Goal: Task Accomplishment & Management: Manage account settings

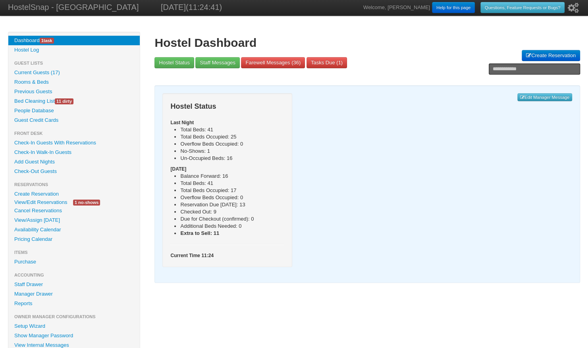
click at [50, 204] on link "View/Edit Reservations" at bounding box center [40, 202] width 65 height 8
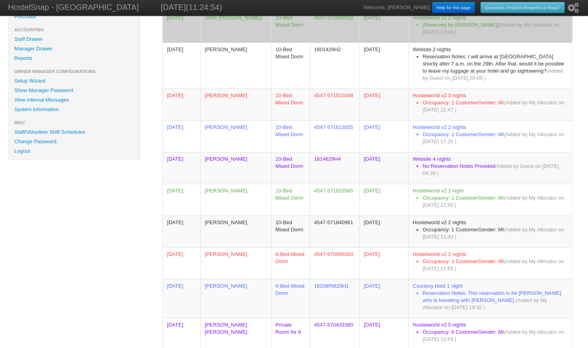
scroll to position [248, 0]
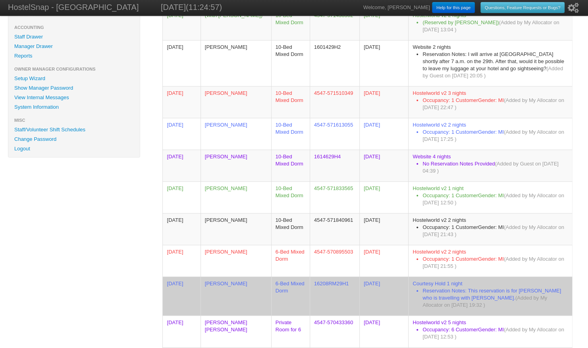
click at [212, 280] on td "[PERSON_NAME]" at bounding box center [236, 296] width 71 height 39
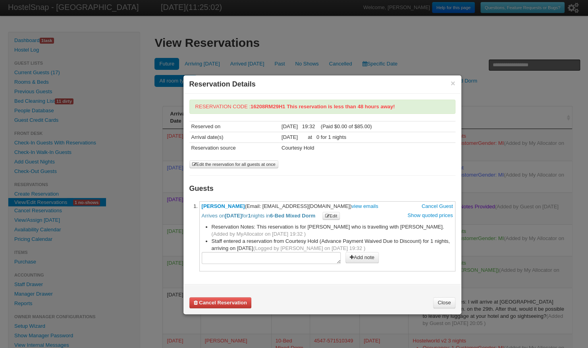
click at [224, 302] on b "Cancel Reservation" at bounding box center [223, 303] width 48 height 6
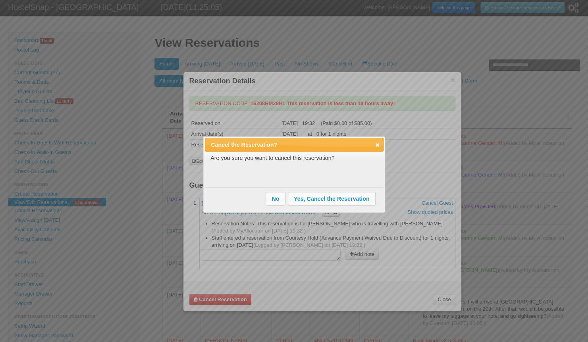
drag, startPoint x: 315, startPoint y: 195, endPoint x: 299, endPoint y: 191, distance: 16.4
click at [299, 191] on div "No Yes, Cancel the Reservation" at bounding box center [322, 198] width 112 height 19
click at [301, 199] on span "Yes, Cancel the Reservation" at bounding box center [331, 199] width 87 height 12
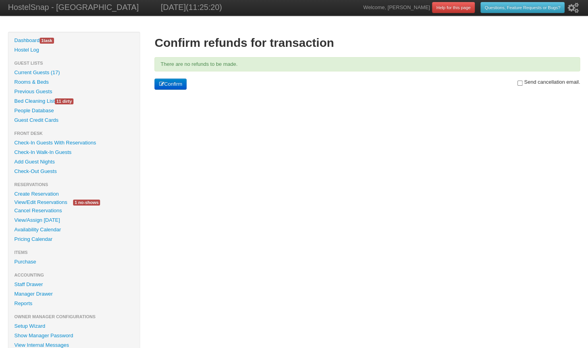
click at [171, 80] on button "Confirm" at bounding box center [171, 84] width 32 height 11
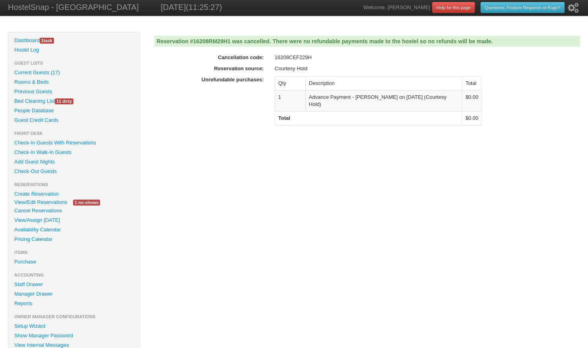
click at [41, 71] on link "Current Guests (17)" at bounding box center [73, 73] width 131 height 10
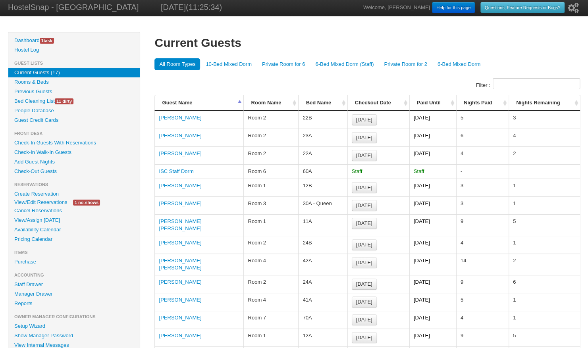
click at [345, 103] on th "Bed Name" at bounding box center [322, 102] width 49 height 15
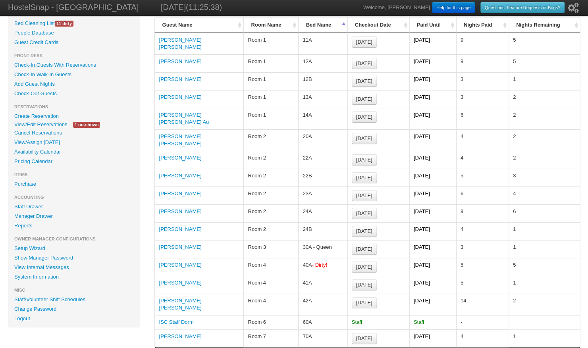
scroll to position [79, 0]
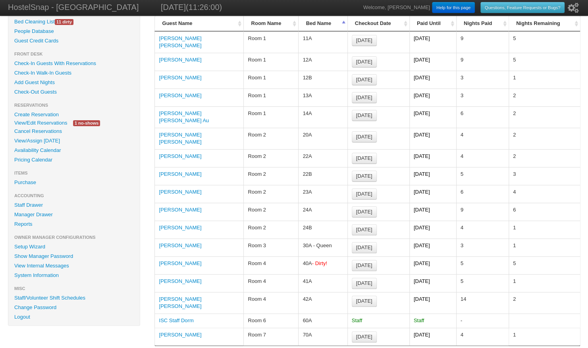
click at [191, 278] on link "Roos Notermans" at bounding box center [180, 281] width 43 height 6
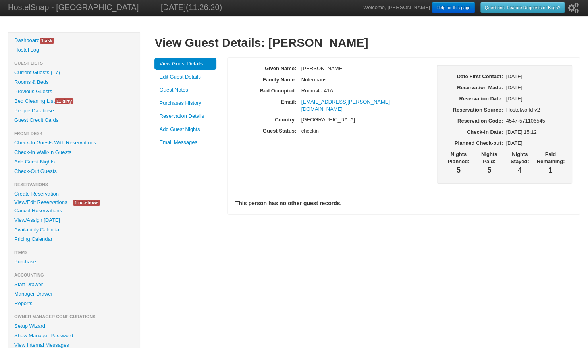
click at [52, 203] on link "View/Edit Reservations" at bounding box center [40, 202] width 65 height 8
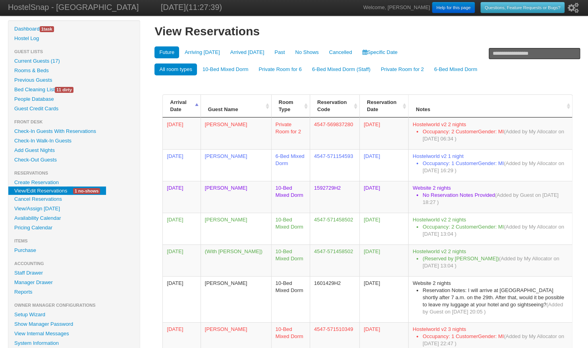
scroll to position [6, 0]
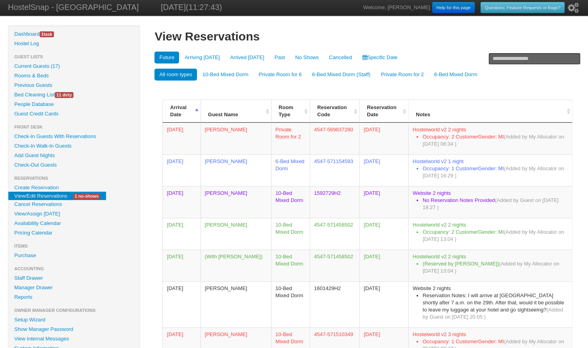
click at [40, 221] on link "Availability Calendar" at bounding box center [73, 224] width 131 height 10
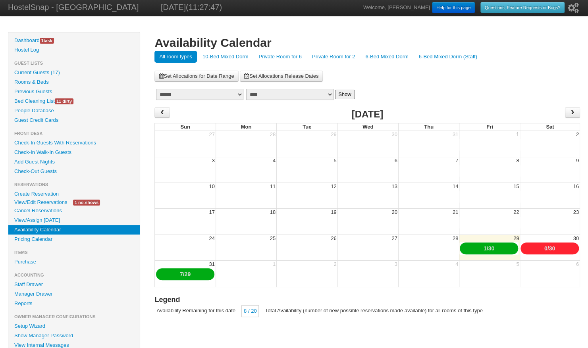
click at [389, 55] on link "6-Bed Mixed Dorm" at bounding box center [387, 57] width 52 height 12
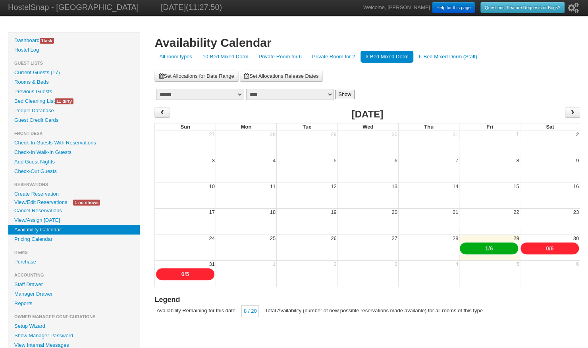
click at [492, 249] on link "6" at bounding box center [491, 248] width 3 height 6
type input "*"
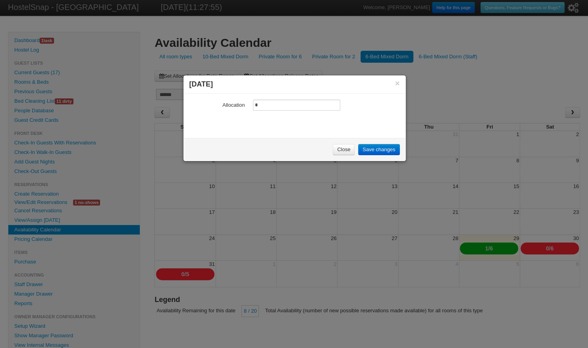
click at [345, 148] on link "Close" at bounding box center [344, 149] width 22 height 11
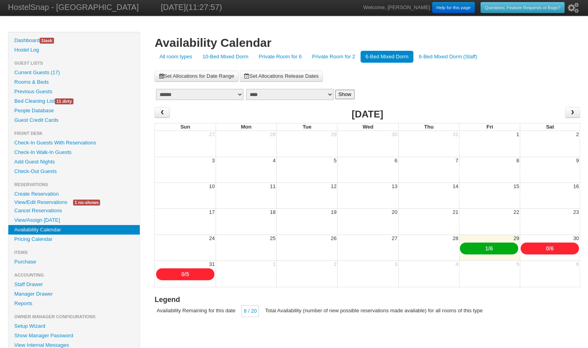
click at [493, 247] on link "6" at bounding box center [491, 248] width 3 height 6
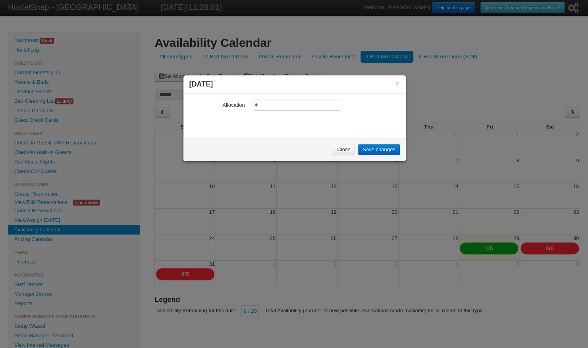
click at [344, 151] on link "Close" at bounding box center [344, 149] width 22 height 11
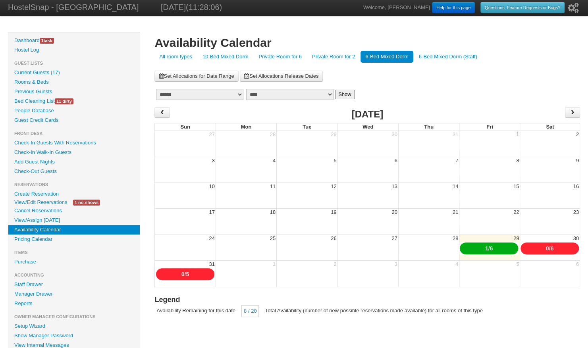
click at [44, 204] on link "View/Edit Reservations" at bounding box center [40, 202] width 65 height 8
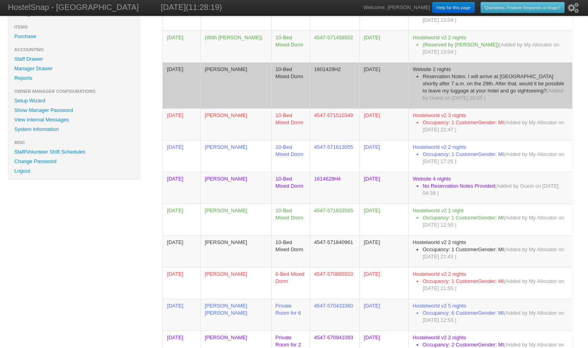
scroll to position [226, 0]
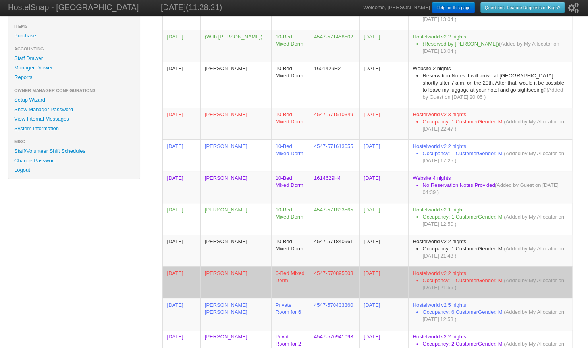
click at [215, 272] on td "Jack Plyler" at bounding box center [236, 283] width 71 height 32
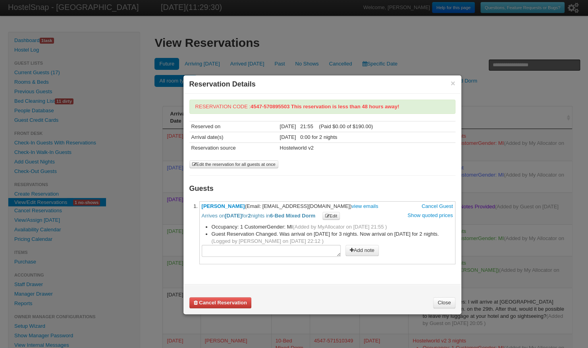
click at [442, 301] on link "Close" at bounding box center [444, 303] width 22 height 11
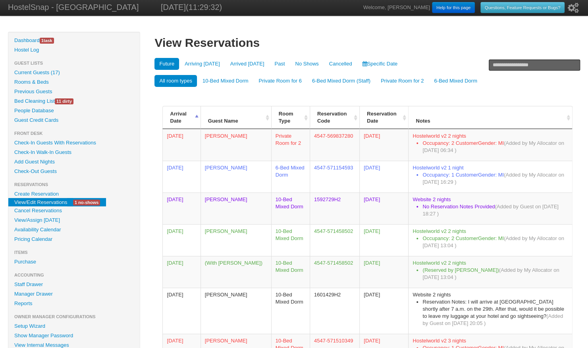
click at [61, 230] on link "Availability Calendar" at bounding box center [73, 230] width 131 height 10
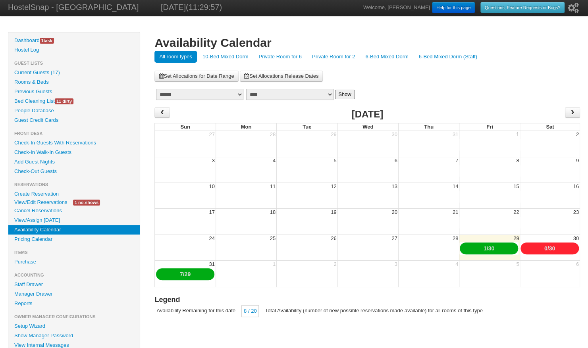
click at [49, 202] on link "View/Edit Reservations" at bounding box center [40, 202] width 65 height 8
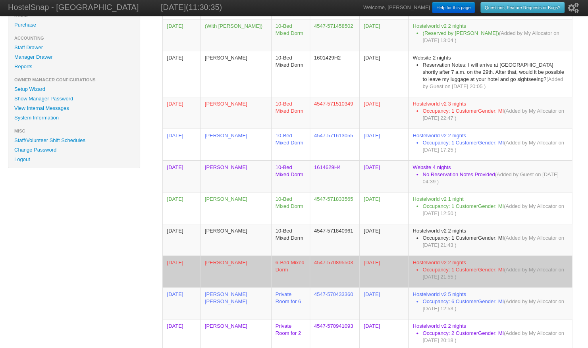
scroll to position [235, 0]
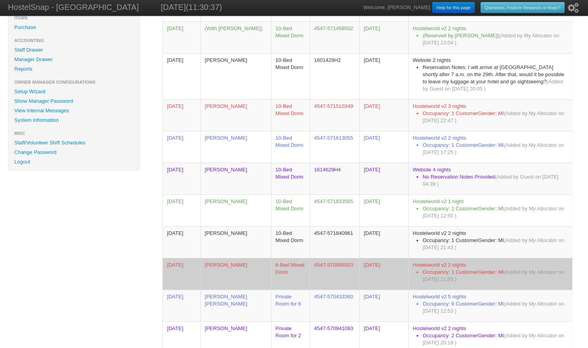
click at [226, 266] on td "[PERSON_NAME]" at bounding box center [236, 274] width 71 height 32
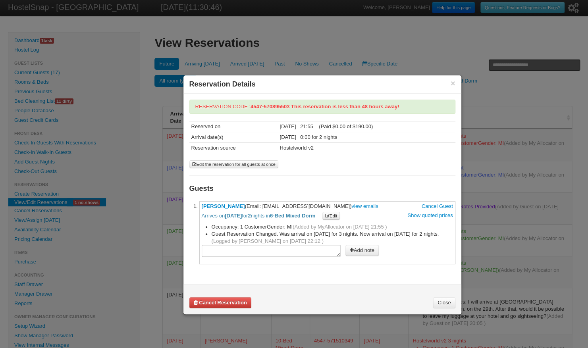
drag, startPoint x: 299, startPoint y: 204, endPoint x: 247, endPoint y: 206, distance: 51.7
click at [247, 206] on span "Jack Plyler (Email: jdplyler89@gmail.com) view emails Cancel Guest Arrives on 0…" at bounding box center [327, 211] width 251 height 17
drag, startPoint x: 247, startPoint y: 206, endPoint x: 263, endPoint y: 206, distance: 16.3
click at [263, 206] on span "Jack Plyler (Email: jdplyler89@gmail.com) view emails Cancel Guest Arrives on 0…" at bounding box center [327, 211] width 251 height 17
click at [273, 181] on div "**********" at bounding box center [322, 182] width 266 height 165
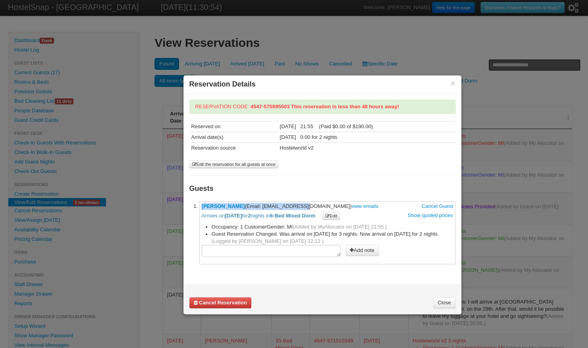
drag, startPoint x: 254, startPoint y: 206, endPoint x: 199, endPoint y: 204, distance: 54.8
click at [199, 204] on li "**********" at bounding box center [327, 232] width 256 height 63
copy span "Jack Plyler (Email: jdp"
click at [199, 204] on li "**********" at bounding box center [327, 232] width 256 height 63
drag, startPoint x: 249, startPoint y: 202, endPoint x: 199, endPoint y: 203, distance: 50.1
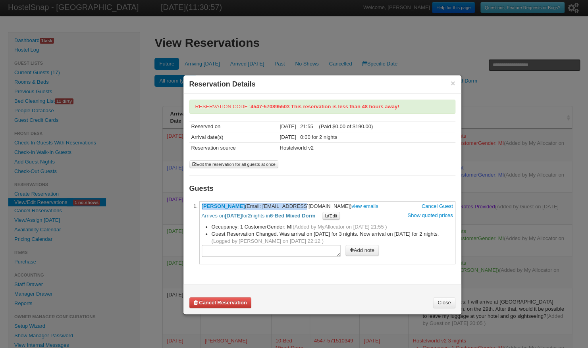
click at [199, 203] on li "**********" at bounding box center [327, 232] width 256 height 63
copy span "Jack Plyler (Email: j"
click at [441, 305] on link "Close" at bounding box center [444, 303] width 22 height 11
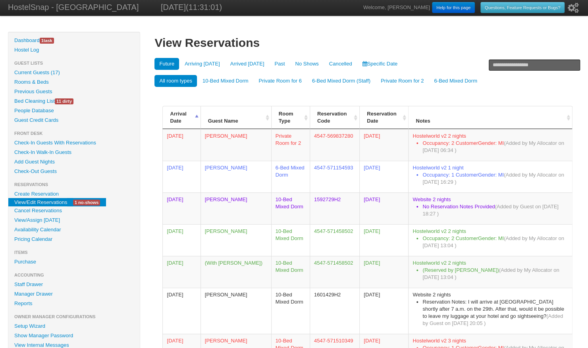
click at [47, 121] on link "Guest Credit Cards" at bounding box center [73, 121] width 131 height 10
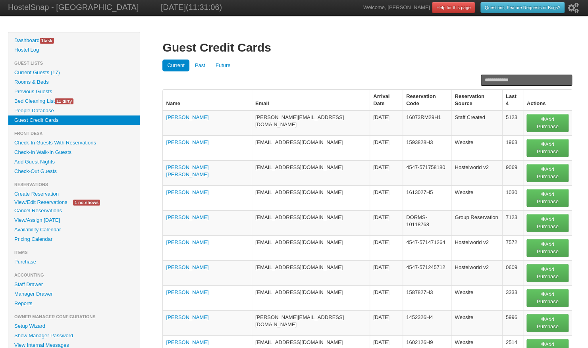
click at [199, 63] on link "Past" at bounding box center [200, 66] width 20 height 12
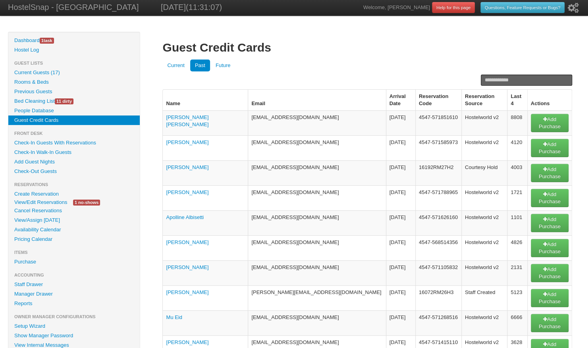
click at [496, 82] on input "text" at bounding box center [526, 80] width 91 height 11
paste input "**********"
type input "**********"
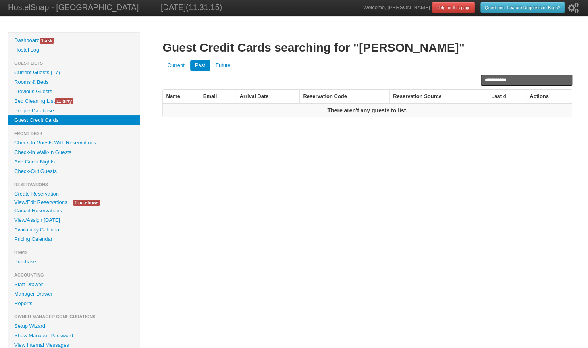
drag, startPoint x: 516, startPoint y: 80, endPoint x: 477, endPoint y: 78, distance: 39.0
click at [477, 78] on div "**********" at bounding box center [367, 80] width 410 height 89
paste input "**********"
type input "**********"
drag, startPoint x: 550, startPoint y: 79, endPoint x: 479, endPoint y: 83, distance: 71.6
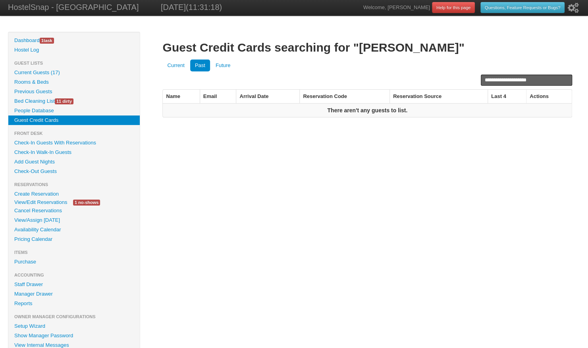
click at [479, 83] on div "**********" at bounding box center [367, 80] width 410 height 89
click at [180, 64] on link "Current" at bounding box center [175, 66] width 27 height 12
click at [229, 64] on link "Future" at bounding box center [223, 66] width 25 height 12
drag, startPoint x: 513, startPoint y: 83, endPoint x: 468, endPoint y: 76, distance: 45.7
click at [468, 76] on div "**********" at bounding box center [367, 80] width 410 height 89
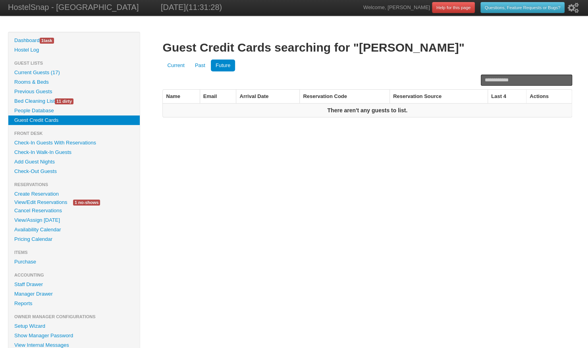
click at [52, 226] on link "Availability Calendar" at bounding box center [73, 230] width 131 height 10
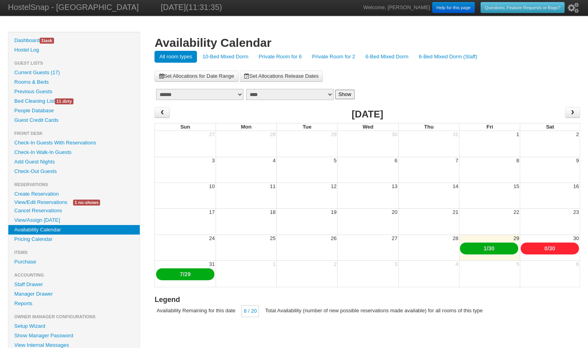
click at [389, 55] on link "6-Bed Mixed Dorm" at bounding box center [387, 57] width 52 height 12
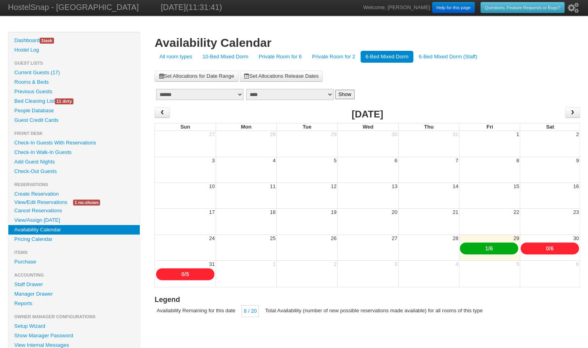
click at [486, 249] on link "1" at bounding box center [486, 248] width 3 height 6
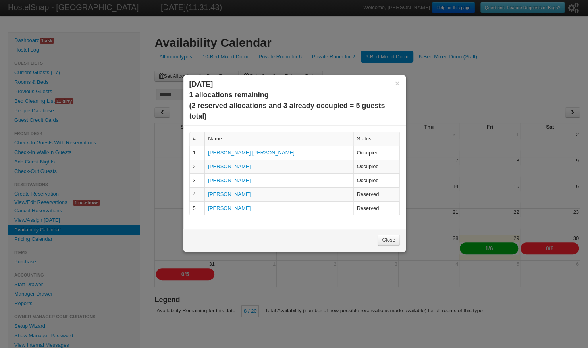
click at [386, 236] on link "Close" at bounding box center [389, 240] width 22 height 11
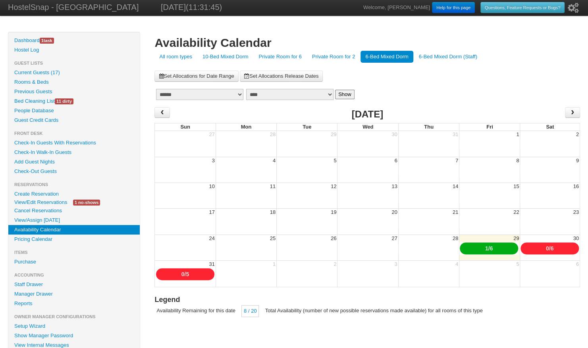
click at [28, 89] on link "Previous Guests" at bounding box center [73, 92] width 131 height 10
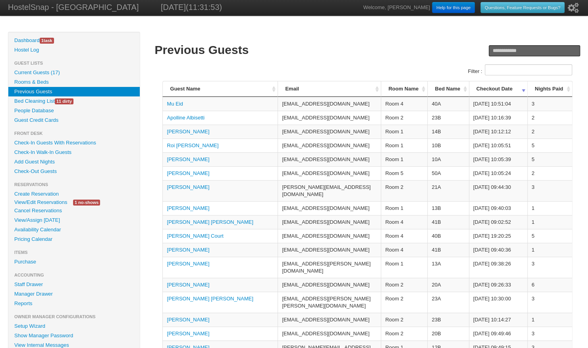
click at [464, 88] on th "Bed Name" at bounding box center [447, 88] width 41 height 15
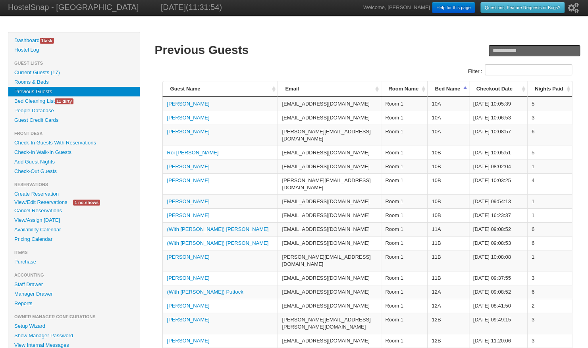
click at [464, 88] on th "Bed Name" at bounding box center [447, 88] width 41 height 15
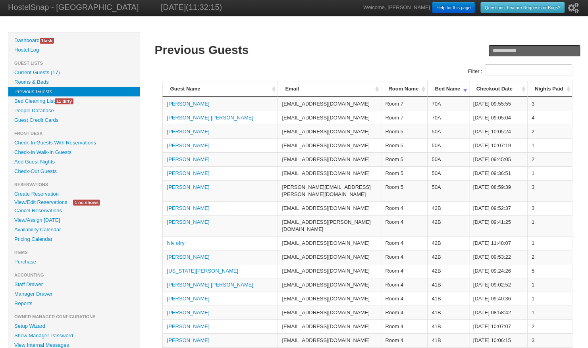
click at [179, 131] on link "Jack Plyler" at bounding box center [188, 132] width 43 height 6
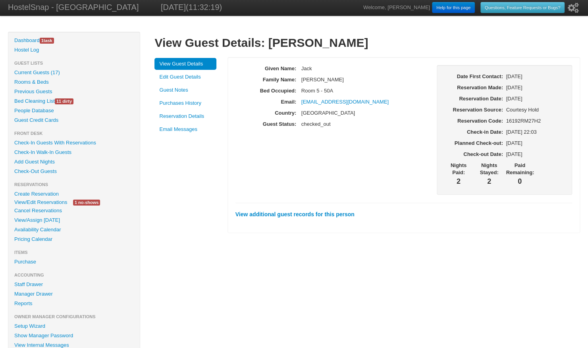
click at [192, 104] on link "Purchases History" at bounding box center [186, 103] width 62 height 12
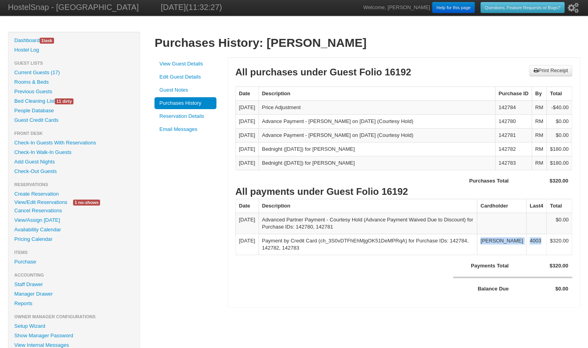
drag, startPoint x: 541, startPoint y: 239, endPoint x: 494, endPoint y: 238, distance: 46.9
click at [494, 238] on tr "2025-08-27 Payment by Credit Card (ch_3S0vDTFhEhMjgOK51DeMPRqA) for Purchase ID…" at bounding box center [404, 244] width 336 height 21
copy tr "Jack Plyler 4003"
click at [35, 121] on link "Guest Credit Cards" at bounding box center [73, 121] width 131 height 10
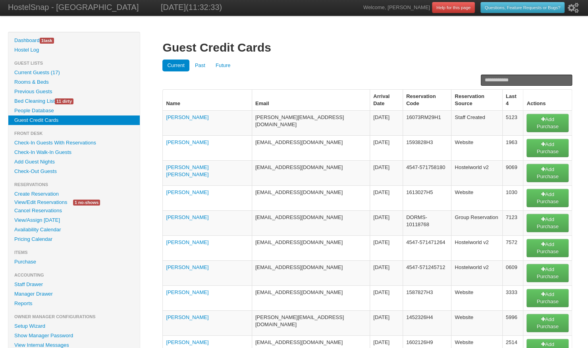
click at [199, 65] on link "Past" at bounding box center [200, 66] width 20 height 12
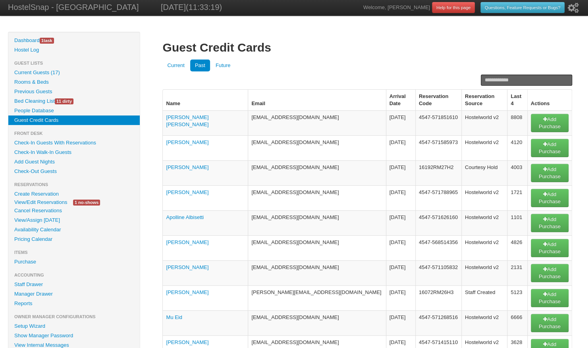
click at [34, 203] on link "View/Edit Reservations" at bounding box center [40, 202] width 65 height 8
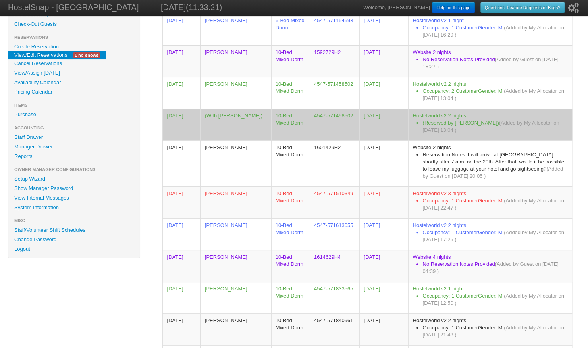
scroll to position [195, 0]
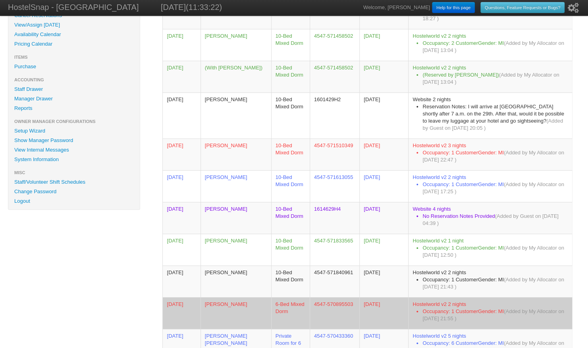
click at [212, 302] on td "Jack Plyler" at bounding box center [236, 314] width 71 height 32
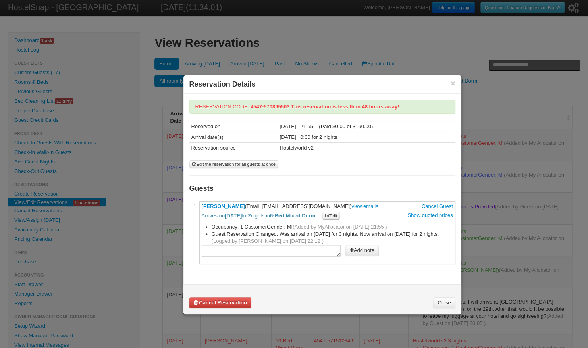
click at [444, 301] on link "Close" at bounding box center [444, 303] width 22 height 11
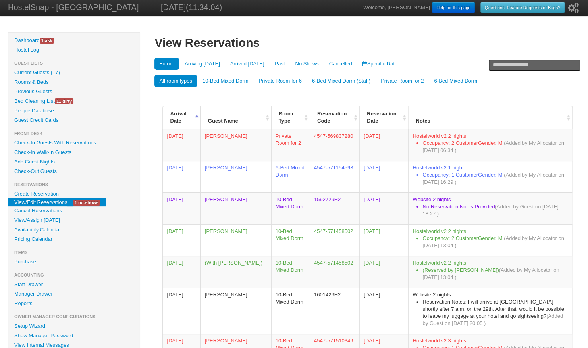
click at [39, 119] on link "Guest Credit Cards" at bounding box center [73, 121] width 131 height 10
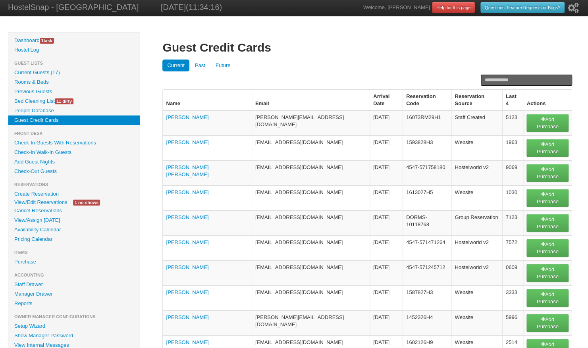
click at [199, 68] on link "Past" at bounding box center [200, 66] width 20 height 12
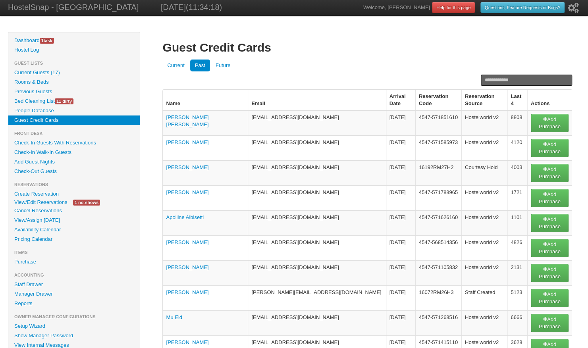
click at [499, 81] on input "text" at bounding box center [526, 80] width 91 height 11
type input "**********"
click at [541, 164] on link "Add Purchase" at bounding box center [550, 173] width 38 height 18
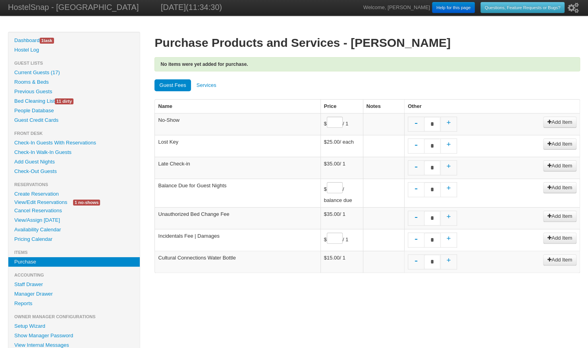
click at [333, 185] on input "text" at bounding box center [335, 187] width 16 height 11
type input "*****"
click at [561, 186] on link "Add Item" at bounding box center [559, 187] width 33 height 11
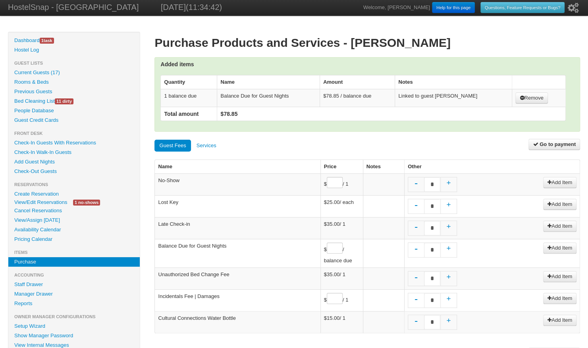
click at [549, 147] on link "Go to payment" at bounding box center [555, 144] width 52 height 11
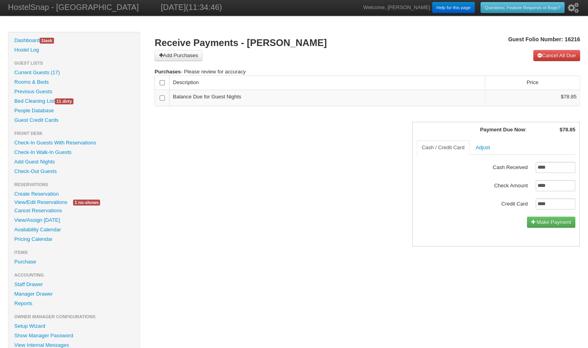
click at [553, 202] on input "****" at bounding box center [556, 204] width 40 height 11
type input "*****"
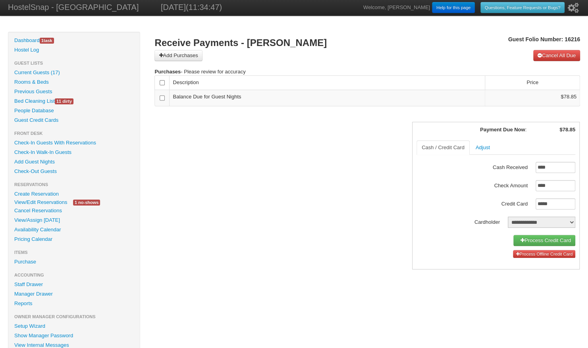
click at [534, 219] on select "**********" at bounding box center [542, 222] width 68 height 11
select select "*****"
click at [508, 217] on select "**********" at bounding box center [542, 222] width 68 height 11
click at [526, 240] on link "Process Credit Card (on file)" at bounding box center [535, 240] width 79 height 11
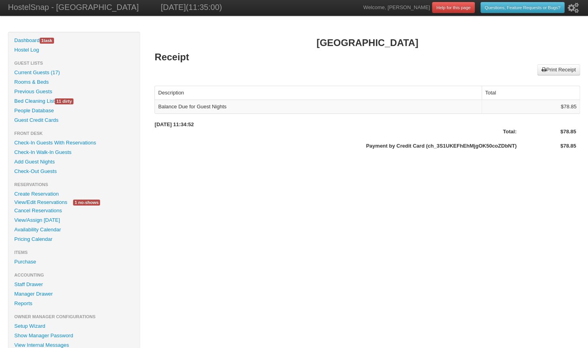
click at [44, 200] on link "View/Edit Reservations" at bounding box center [40, 202] width 65 height 8
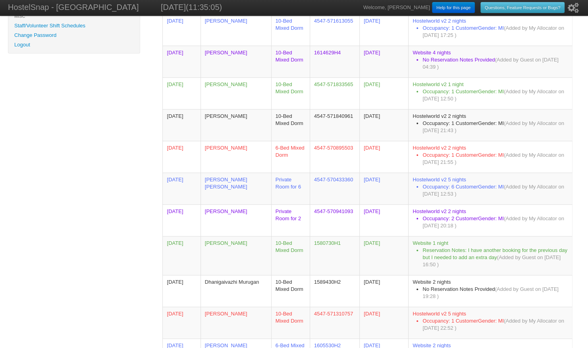
scroll to position [352, 0]
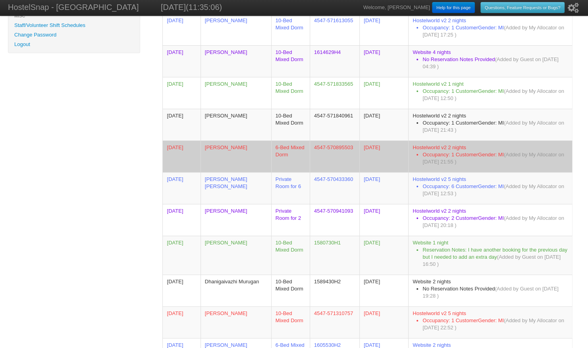
click at [221, 141] on td "Jack Plyler" at bounding box center [236, 157] width 71 height 32
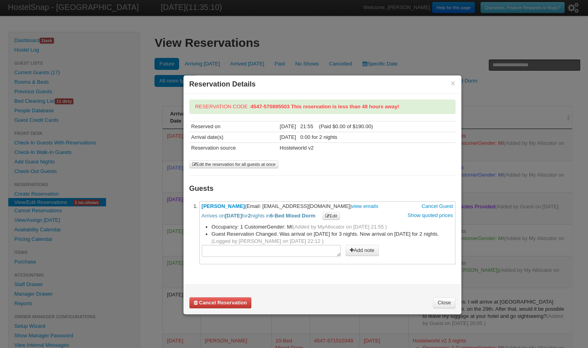
click at [232, 300] on b "Cancel Reservation" at bounding box center [223, 303] width 48 height 6
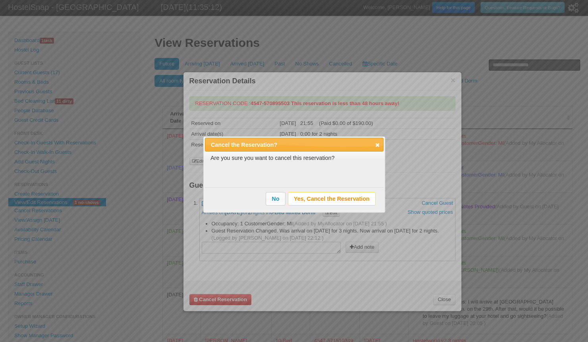
click at [321, 200] on span "Yes, Cancel the Reservation" at bounding box center [331, 199] width 87 height 12
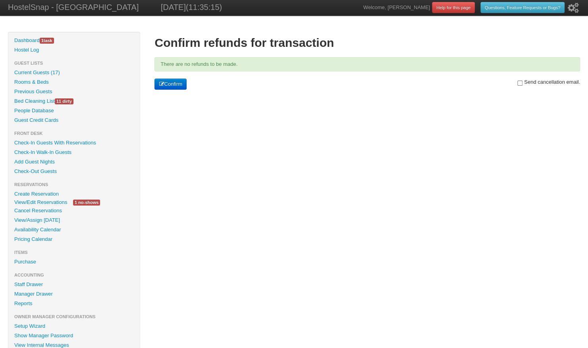
click at [176, 85] on button "Confirm" at bounding box center [171, 84] width 32 height 11
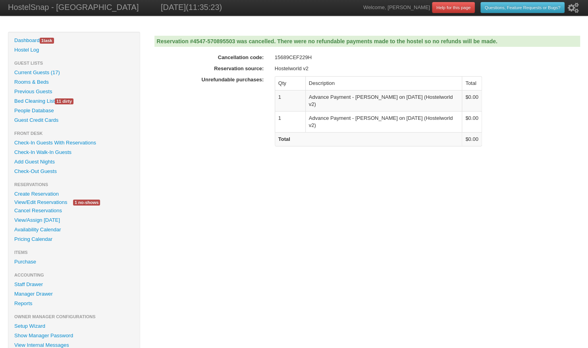
click at [48, 204] on link "View/Edit Reservations" at bounding box center [40, 202] width 65 height 8
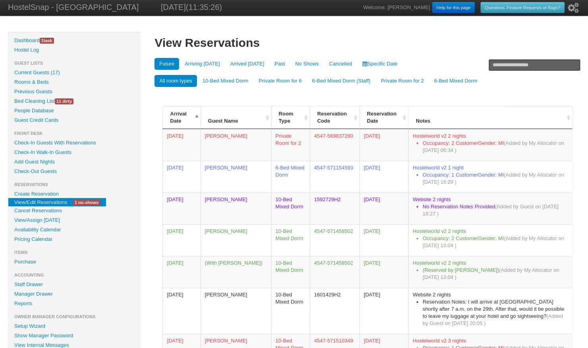
click at [49, 71] on link "Current Guests (17)" at bounding box center [73, 73] width 131 height 10
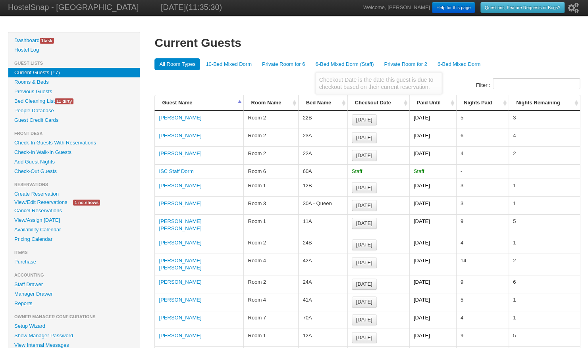
click at [342, 102] on th "Bed Name" at bounding box center [322, 102] width 49 height 15
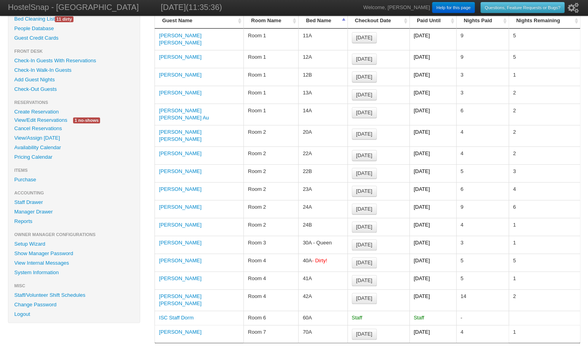
scroll to position [83, 0]
